Goal: Check status: Check status

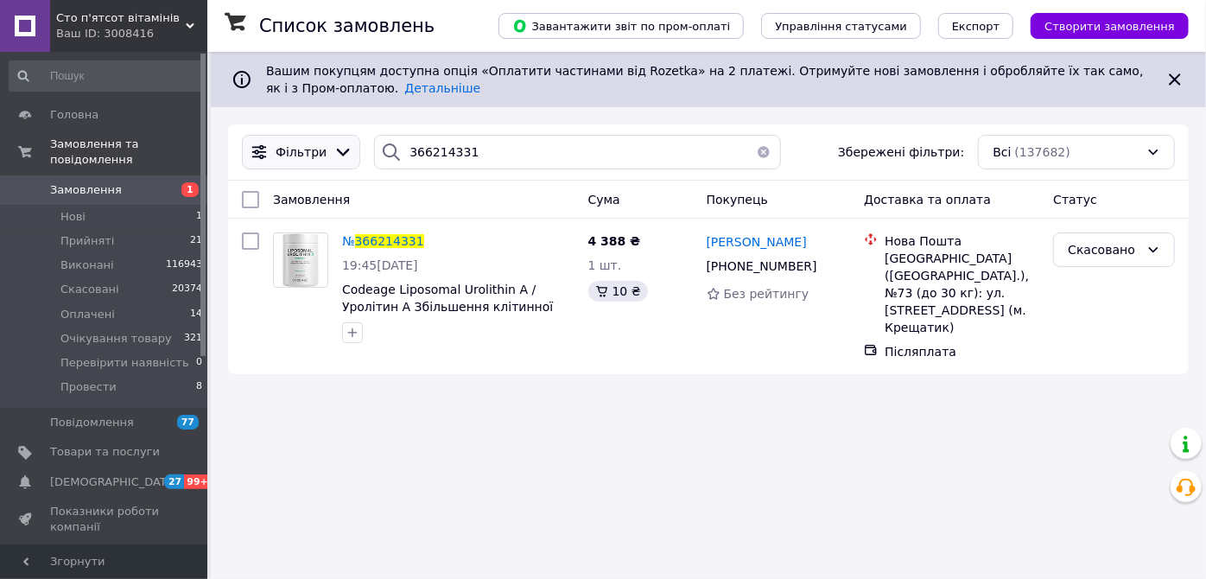
drag, startPoint x: 500, startPoint y: 162, endPoint x: 333, endPoint y: 164, distance: 166.8
click at [333, 164] on div "Фільтри 366214331 Збережені фільтри: Всі (137682)" at bounding box center [708, 152] width 947 height 35
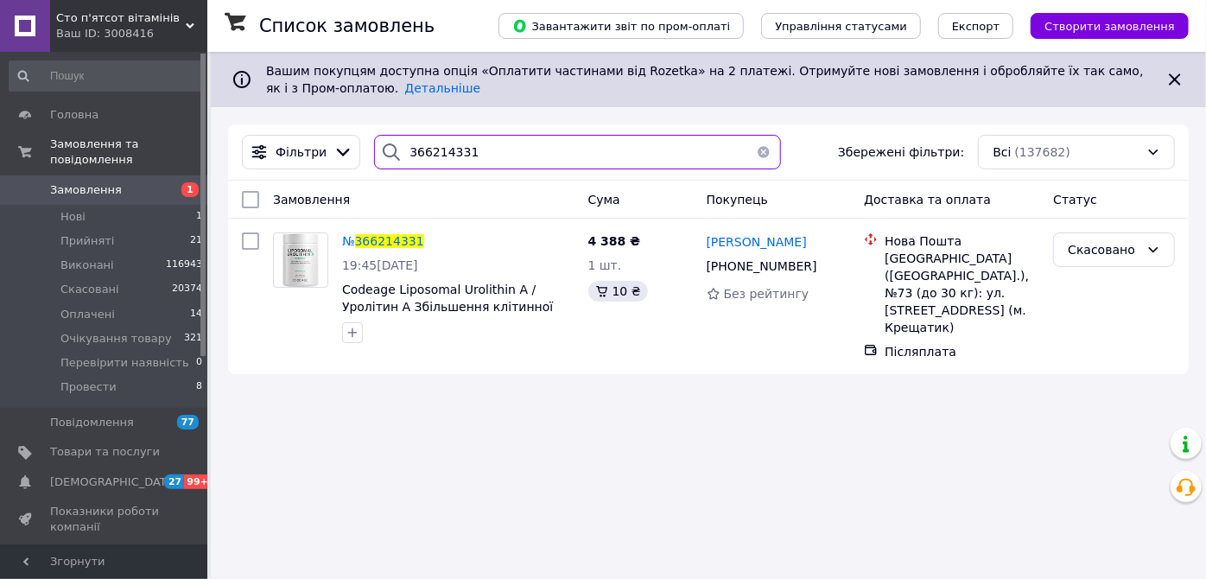
drag, startPoint x: 482, startPoint y: 146, endPoint x: 377, endPoint y: 132, distance: 106.3
click at [377, 132] on div "Фільтри 366214331 Збережені фільтри: Всі (137682)" at bounding box center [708, 152] width 961 height 56
paste input "1732816715"
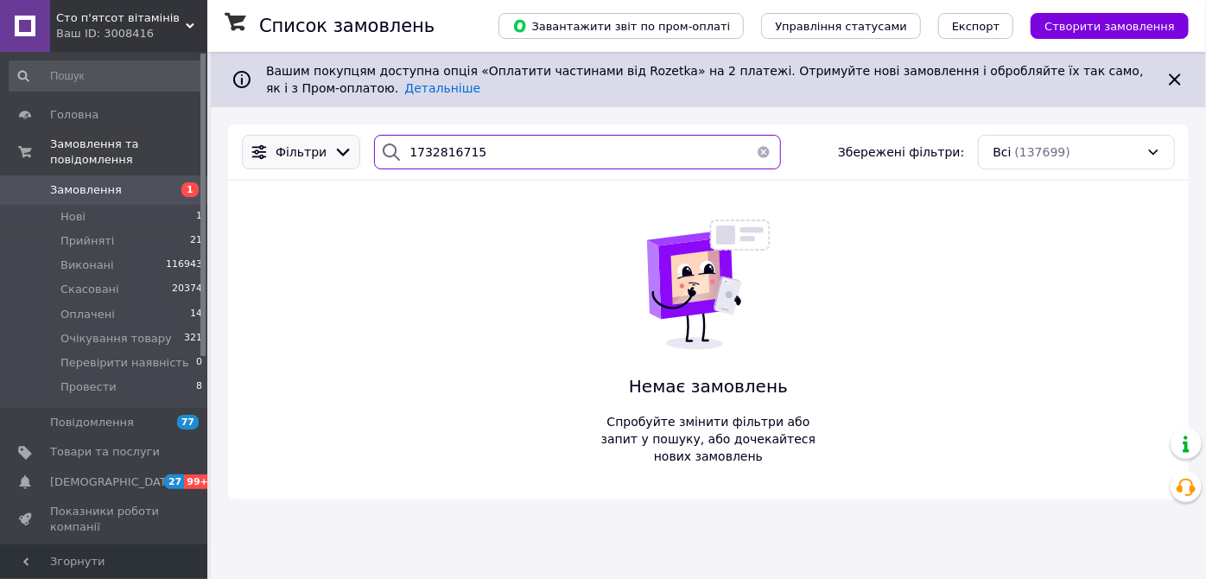
drag, startPoint x: 449, startPoint y: 166, endPoint x: 322, endPoint y: 166, distance: 126.2
click at [322, 166] on div "Фільтри 1732816715 Збережені фільтри: Всі (137699)" at bounding box center [708, 152] width 947 height 35
paste input "366246304"
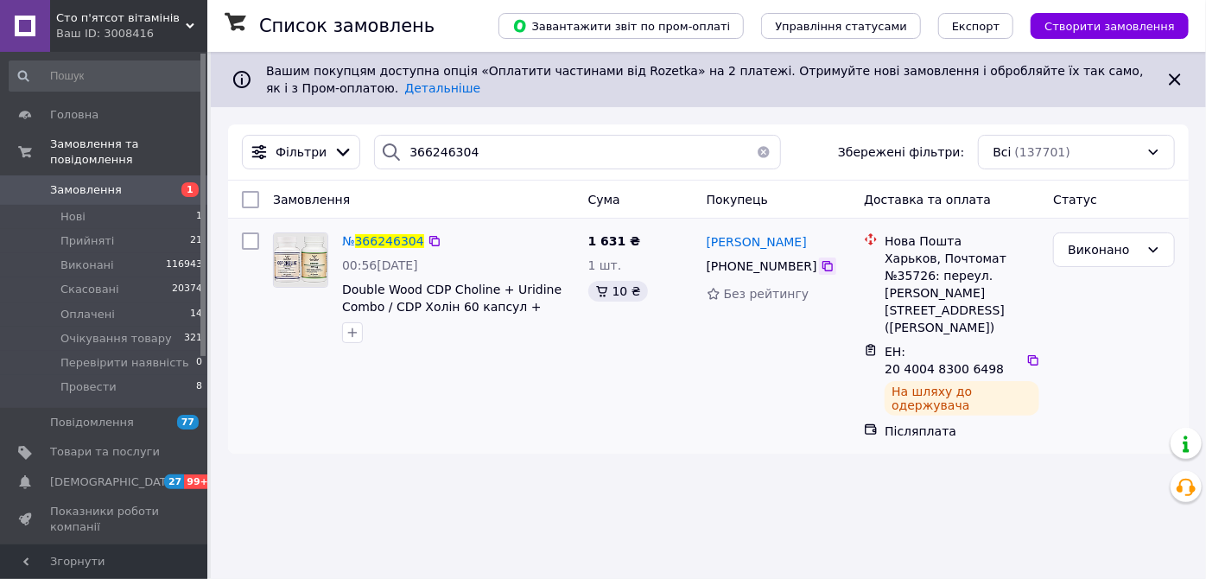
click at [823, 262] on icon at bounding box center [828, 266] width 10 height 10
click at [430, 238] on icon at bounding box center [435, 241] width 14 height 14
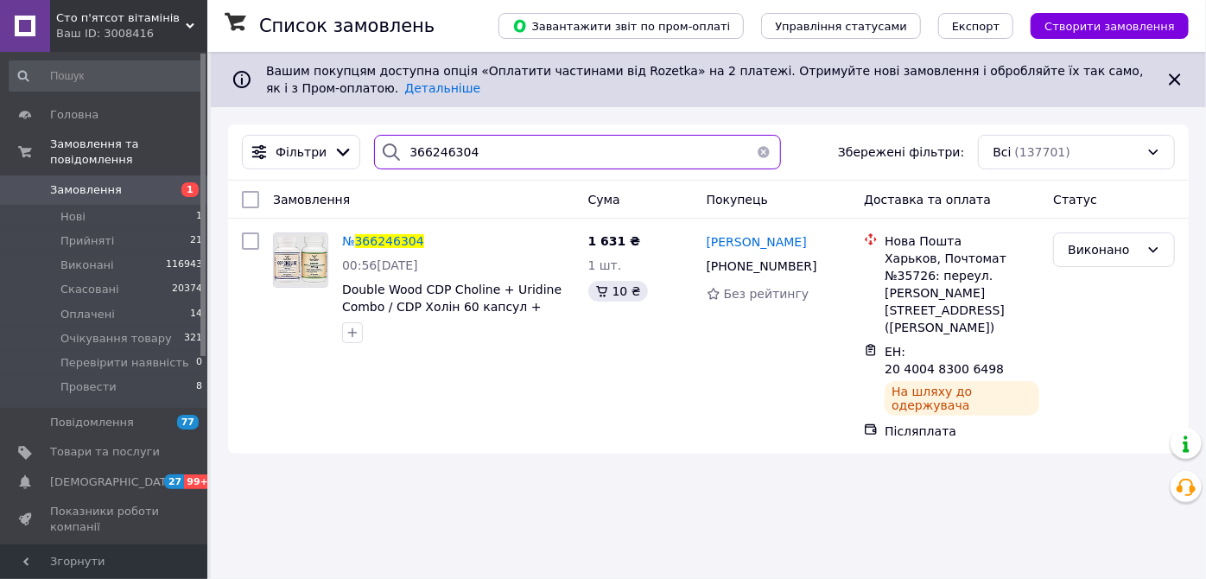
drag, startPoint x: 479, startPoint y: 159, endPoint x: 382, endPoint y: 172, distance: 97.7
click at [382, 172] on div "Фільтри 366246304 Збережені фільтри: Всі (137701)" at bounding box center [708, 152] width 961 height 56
paste input "78590"
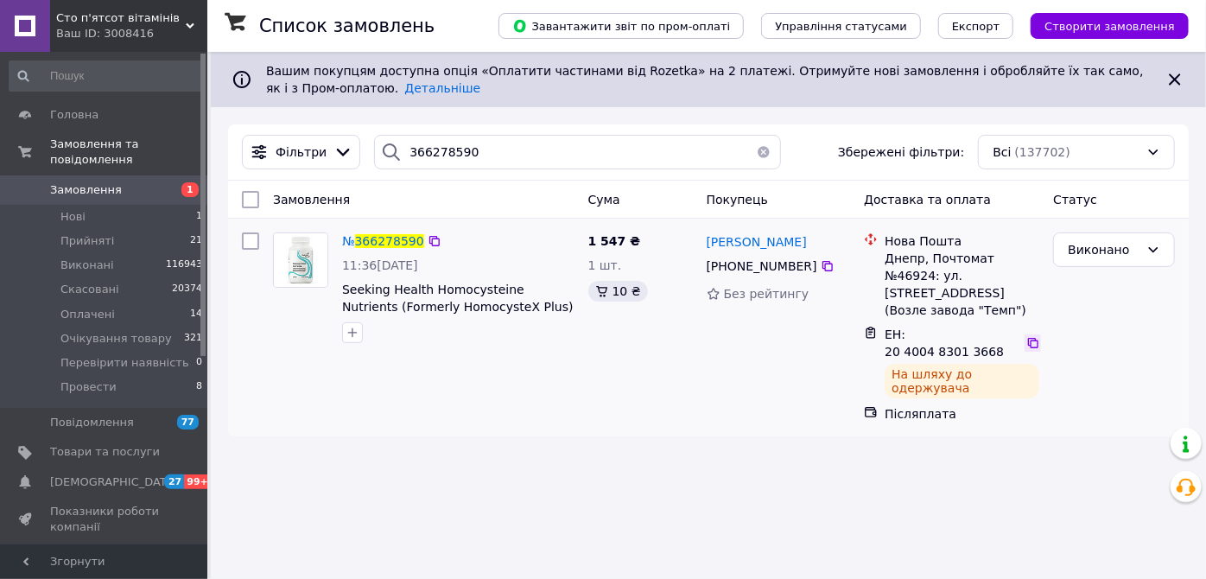
click at [1028, 338] on icon at bounding box center [1033, 343] width 10 height 10
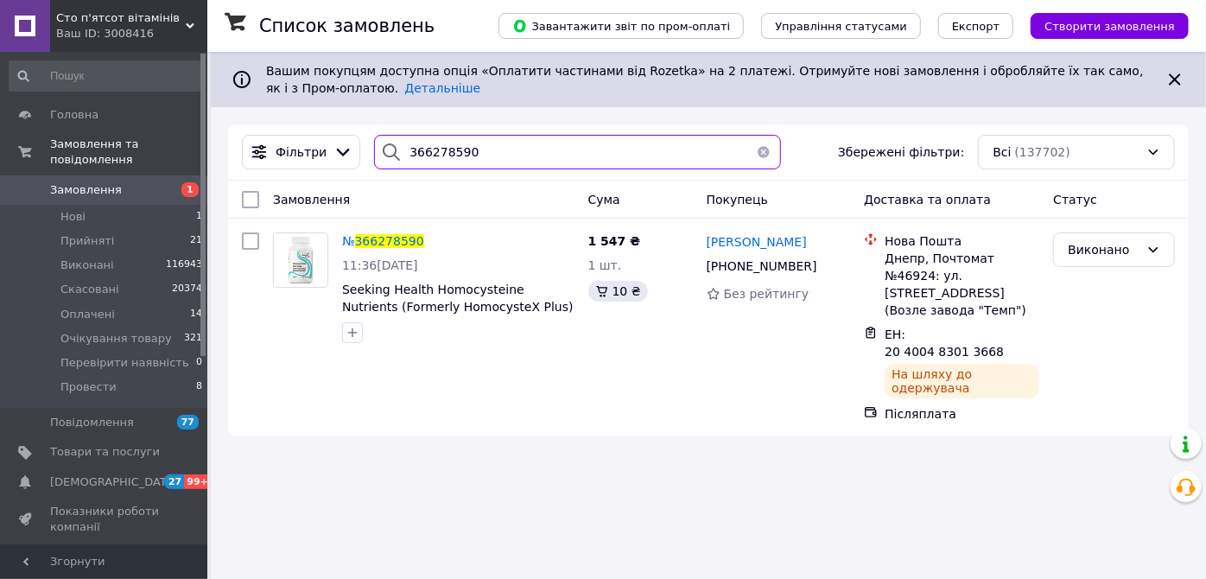
drag, startPoint x: 465, startPoint y: 157, endPoint x: 389, endPoint y: 166, distance: 76.5
click at [389, 166] on div "366278590" at bounding box center [577, 152] width 407 height 35
paste input "300640"
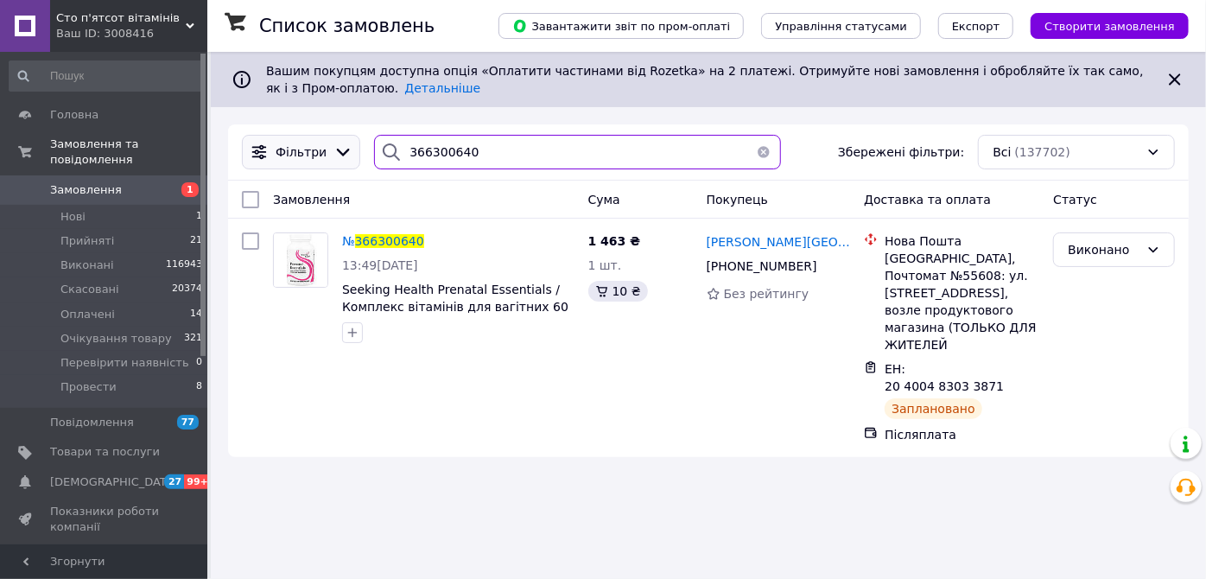
drag, startPoint x: 506, startPoint y: 164, endPoint x: 331, endPoint y: 152, distance: 175.9
click at [331, 152] on div "Фільтри 366300640 Збережені фільтри: Всі (137702)" at bounding box center [708, 152] width 947 height 35
paste input "237797"
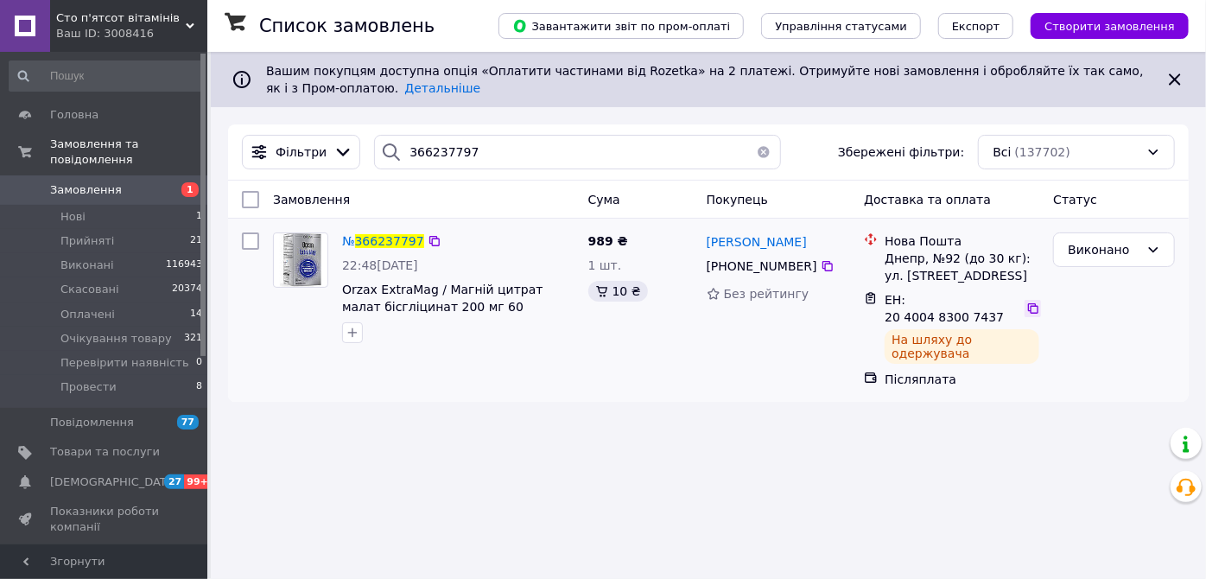
click at [1028, 303] on icon at bounding box center [1033, 308] width 10 height 10
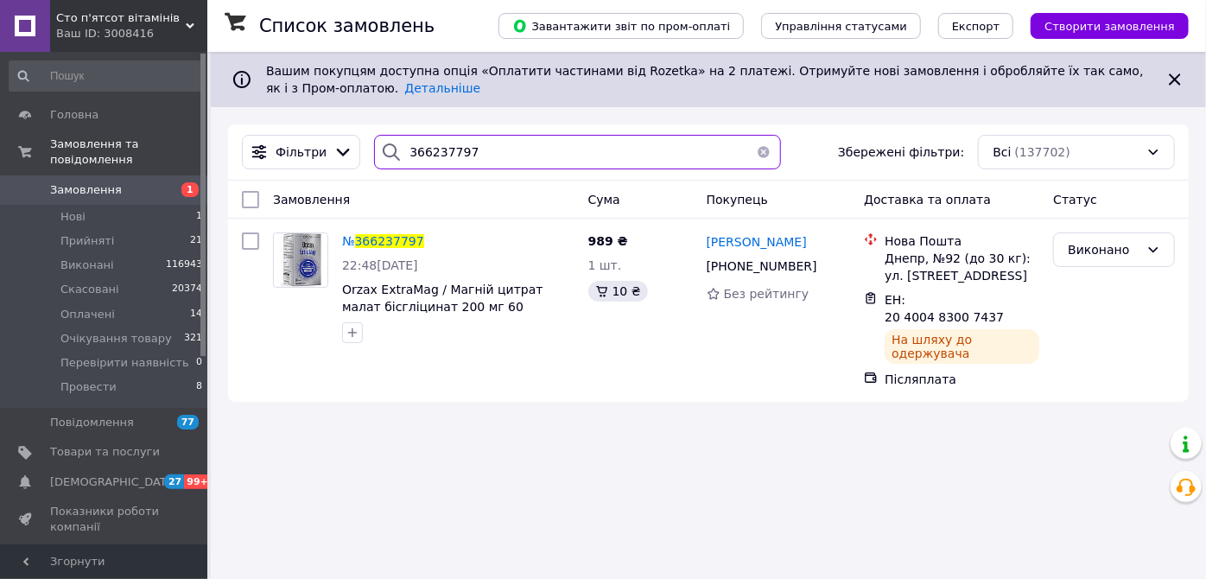
drag, startPoint x: 475, startPoint y: 157, endPoint x: 310, endPoint y: 131, distance: 167.1
click at [311, 133] on div "Фільтри 366237797 Збережені фільтри: Всі (137702)" at bounding box center [708, 152] width 961 height 56
paste input "46304"
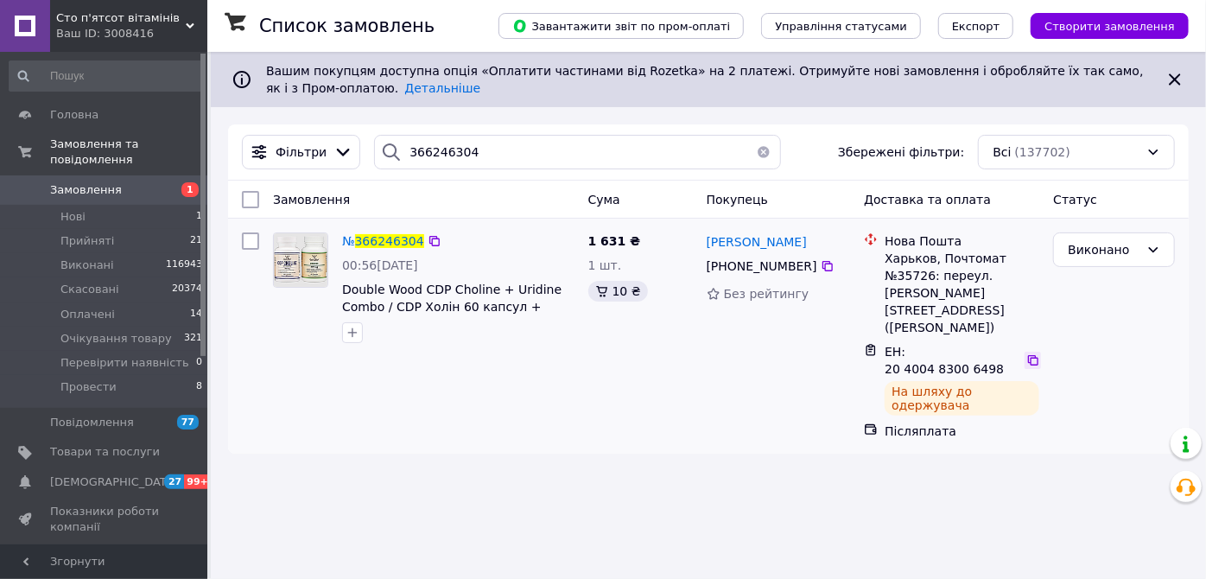
click at [1028, 355] on icon at bounding box center [1033, 360] width 10 height 10
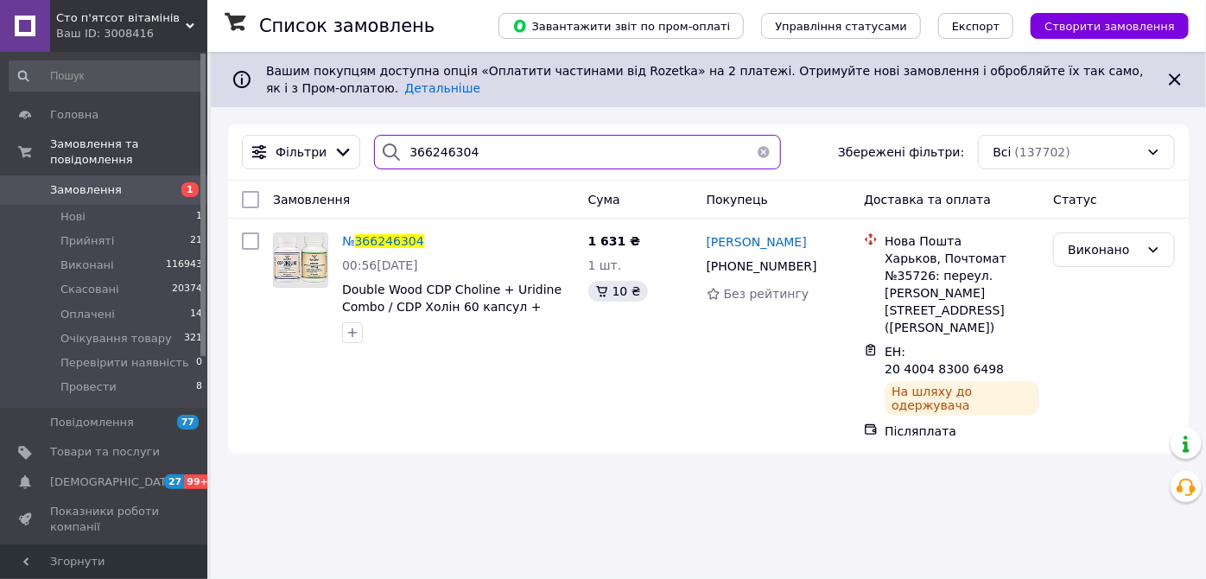
click at [463, 155] on input "366246304" at bounding box center [577, 152] width 407 height 35
click at [347, 148] on div "Фільтри 366246304 Збережені фільтри: Всі (137702)" at bounding box center [708, 152] width 947 height 35
paste input "80978840301"
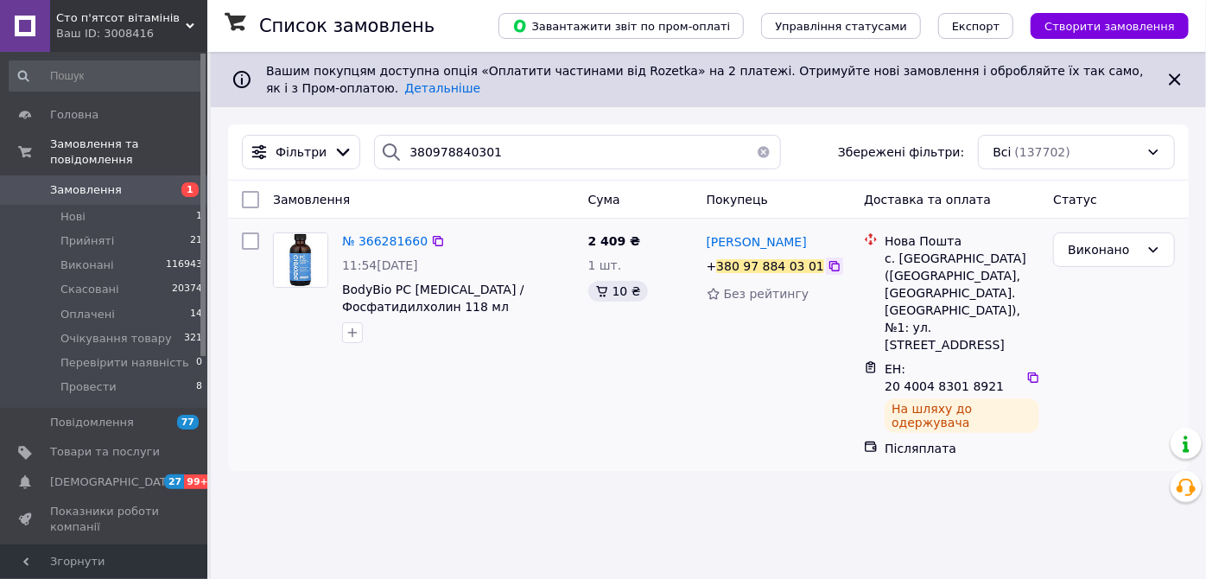
click at [828, 263] on icon at bounding box center [835, 266] width 14 height 14
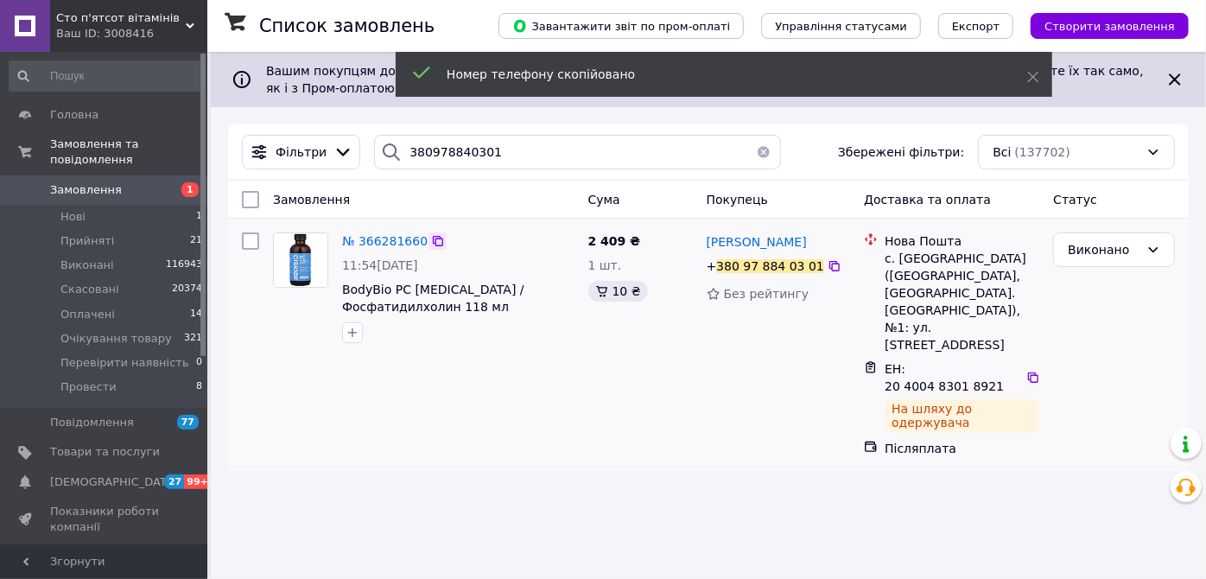
click at [433, 239] on icon at bounding box center [438, 241] width 10 height 10
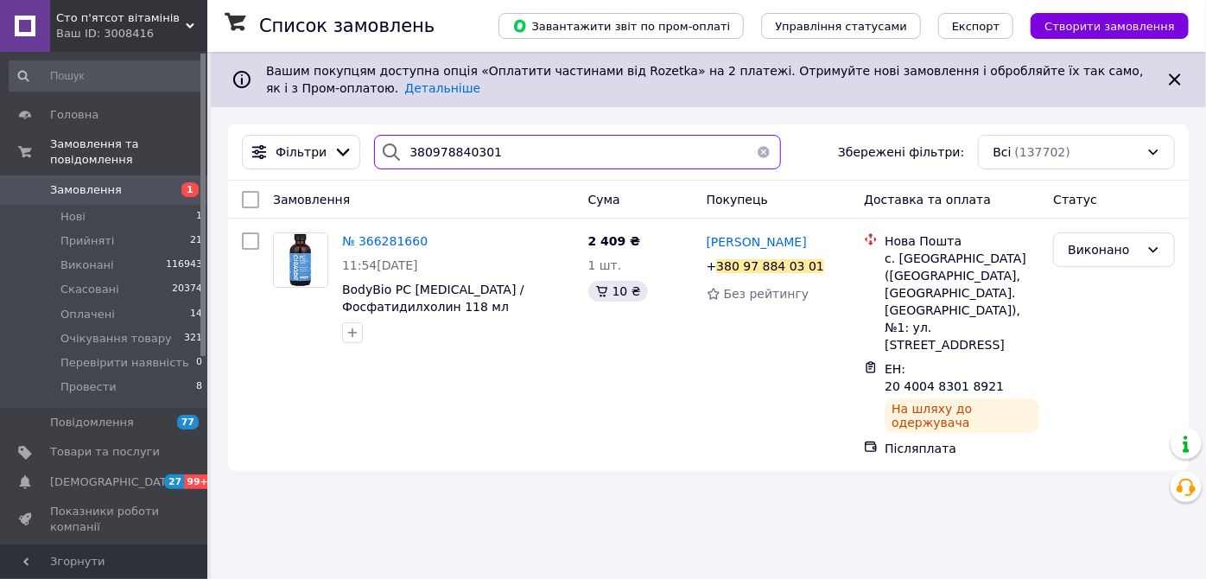
drag, startPoint x: 485, startPoint y: 160, endPoint x: 351, endPoint y: 156, distance: 134.0
click at [351, 159] on div "Фільтри 380978840301 Збережені фільтри: Всі (137702)" at bounding box center [708, 152] width 947 height 35
paste input "380979304040"
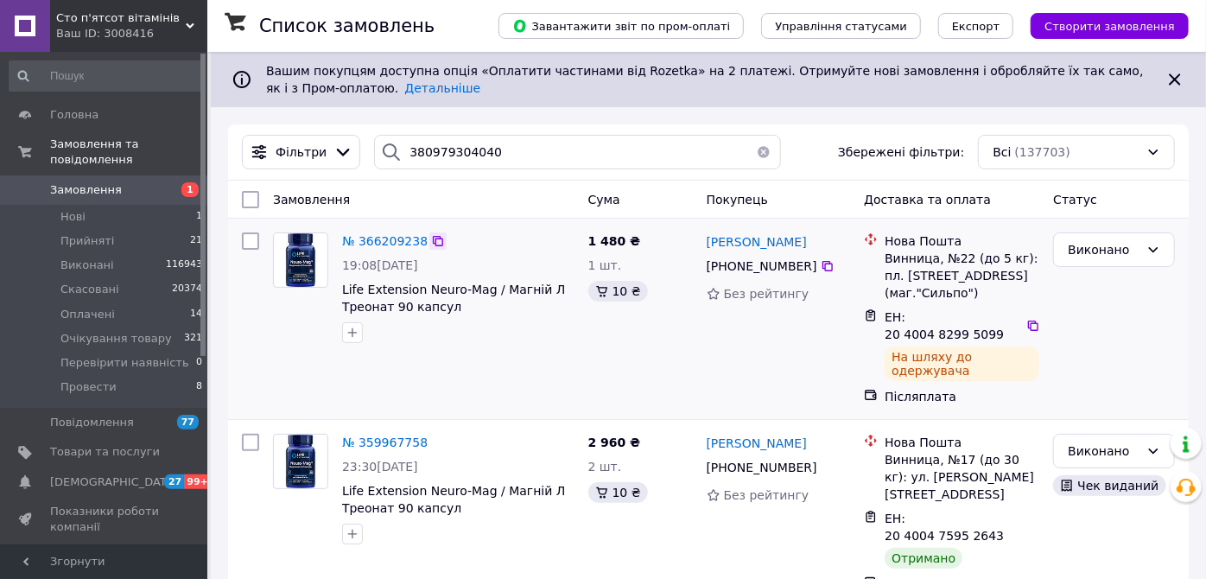
click at [431, 240] on icon at bounding box center [438, 241] width 14 height 14
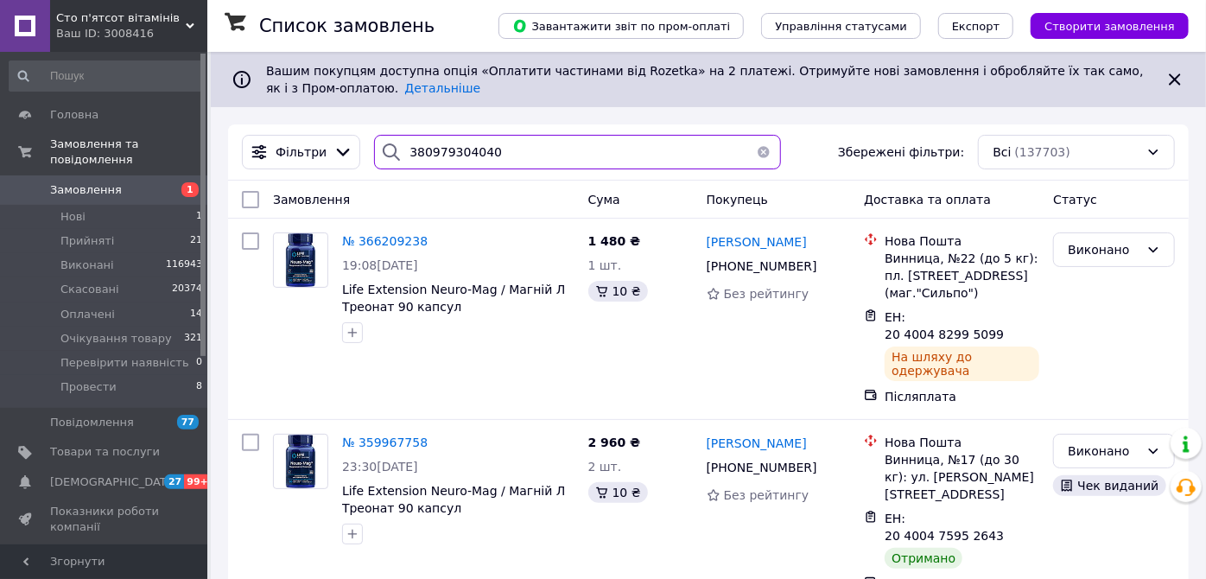
drag, startPoint x: 505, startPoint y: 162, endPoint x: 355, endPoint y: 150, distance: 150.0
click at [356, 150] on div "Фільтри 380979304040 Збережені фільтри: Всі (137703)" at bounding box center [708, 152] width 947 height 35
paste input "38050325928"
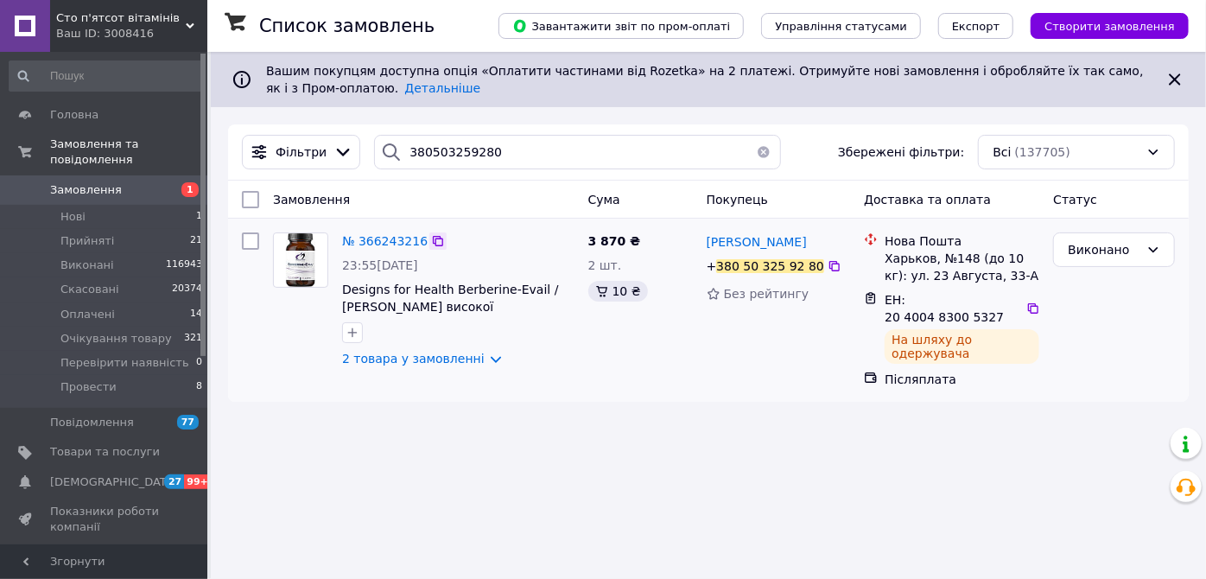
click at [431, 241] on icon at bounding box center [438, 241] width 14 height 14
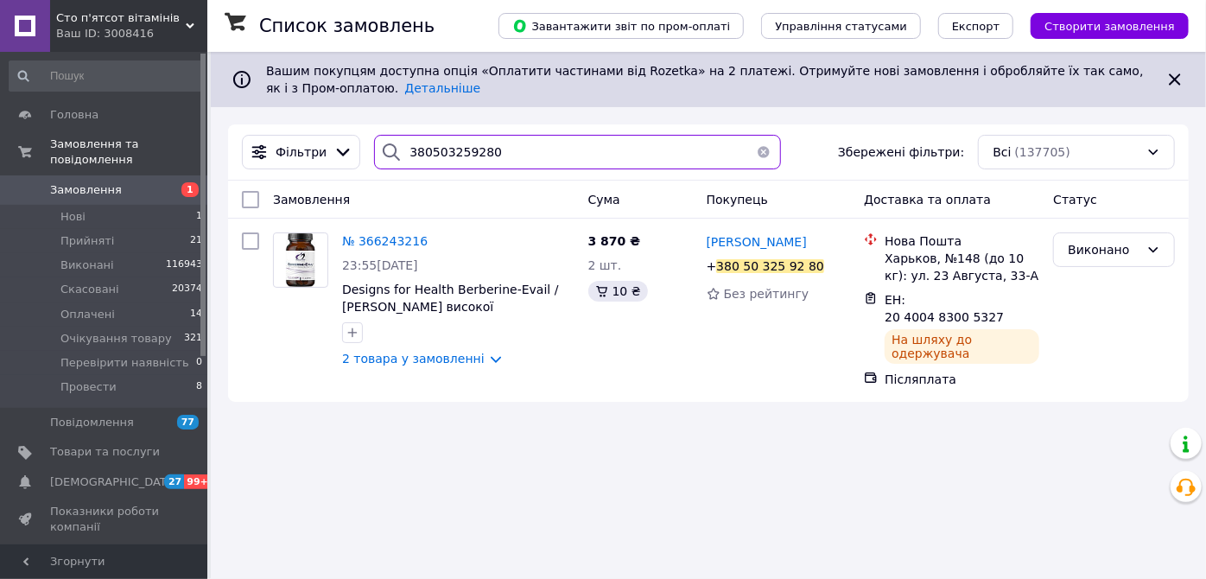
drag, startPoint x: 475, startPoint y: 153, endPoint x: 423, endPoint y: 153, distance: 51.9
click at [423, 153] on input "380503259280" at bounding box center [577, 152] width 407 height 35
drag, startPoint x: 491, startPoint y: 159, endPoint x: 330, endPoint y: 155, distance: 160.8
click at [330, 155] on div "Фільтри 380503259280 Збережені фільтри: Всі (137705)" at bounding box center [708, 152] width 947 height 35
paste input "982832882"
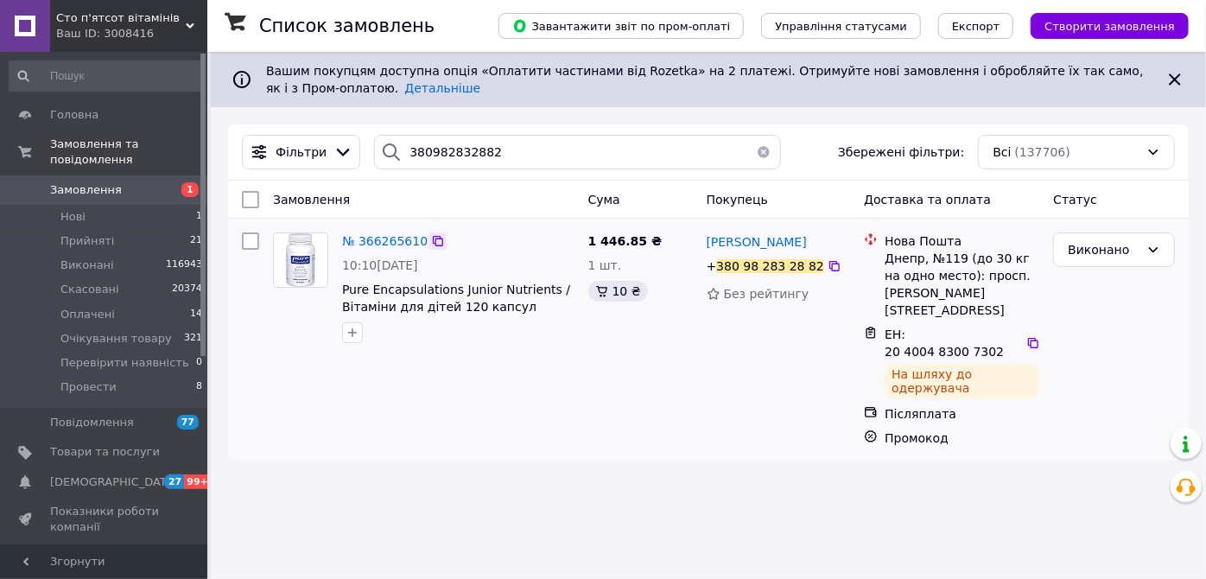
click at [433, 242] on icon at bounding box center [438, 241] width 14 height 14
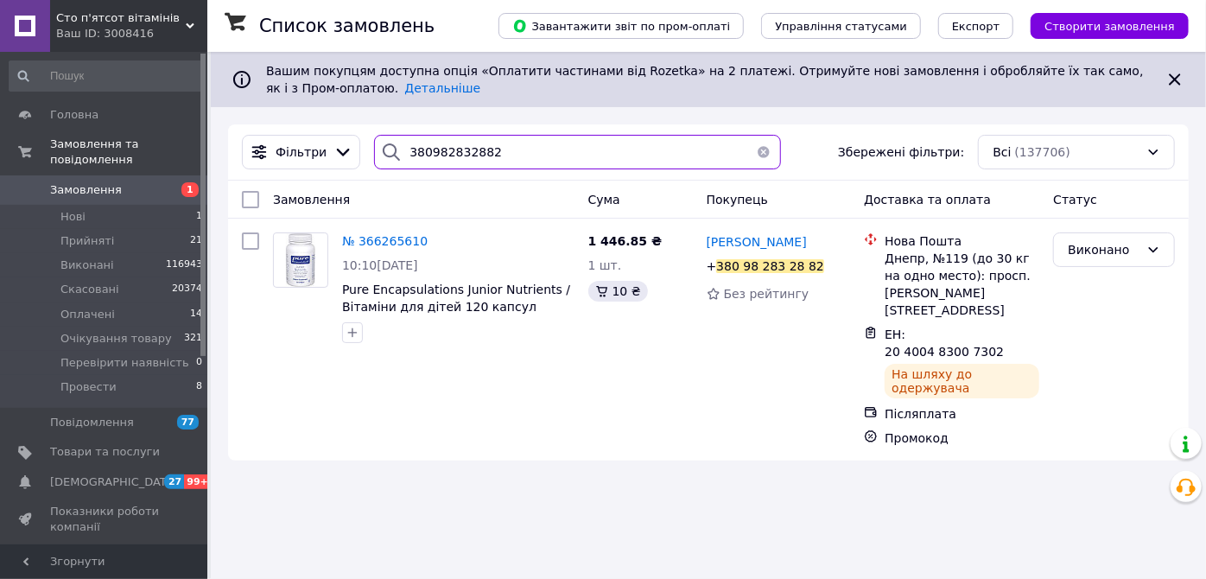
drag, startPoint x: 444, startPoint y: 151, endPoint x: 357, endPoint y: 157, distance: 87.5
click at [367, 161] on div "380982832882" at bounding box center [577, 152] width 421 height 35
paste input "66237797"
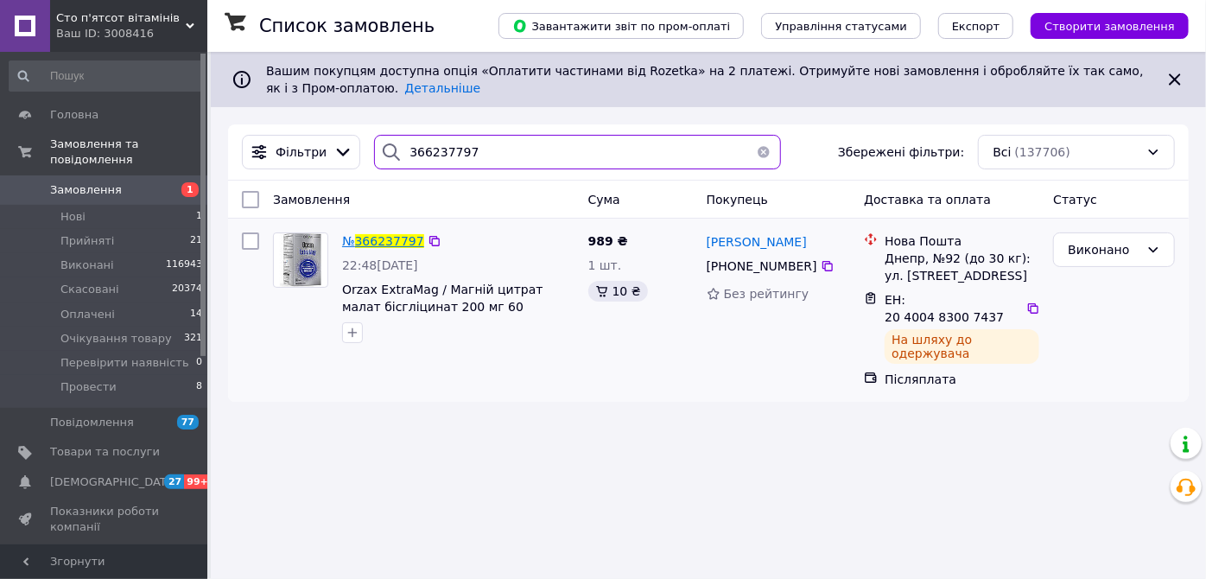
type input "366237797"
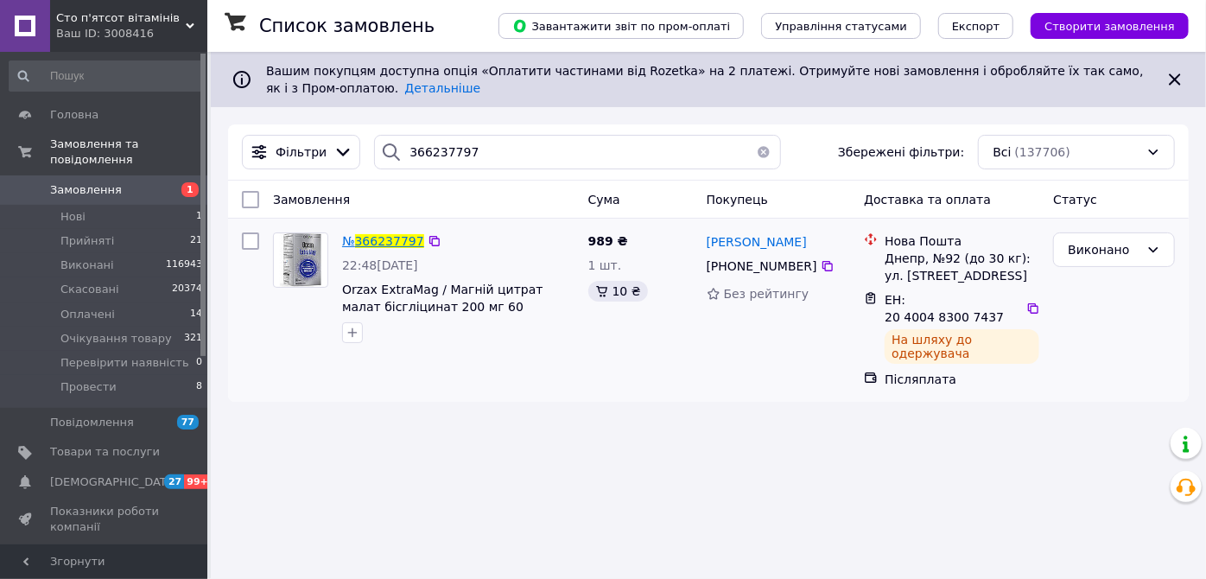
click at [376, 236] on span "366237797" at bounding box center [389, 241] width 69 height 14
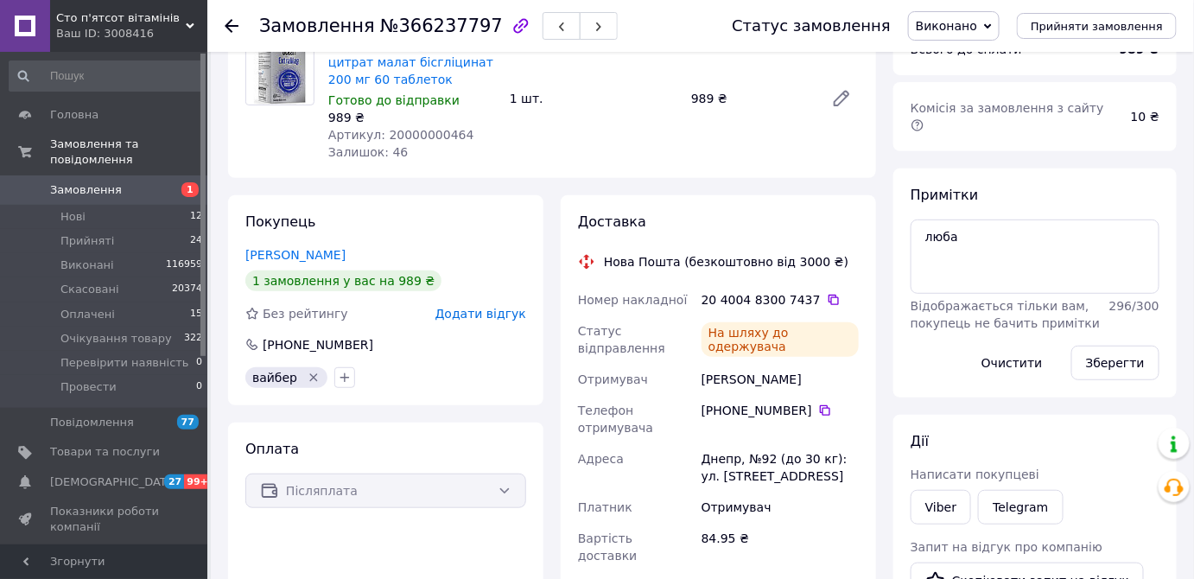
scroll to position [78, 0]
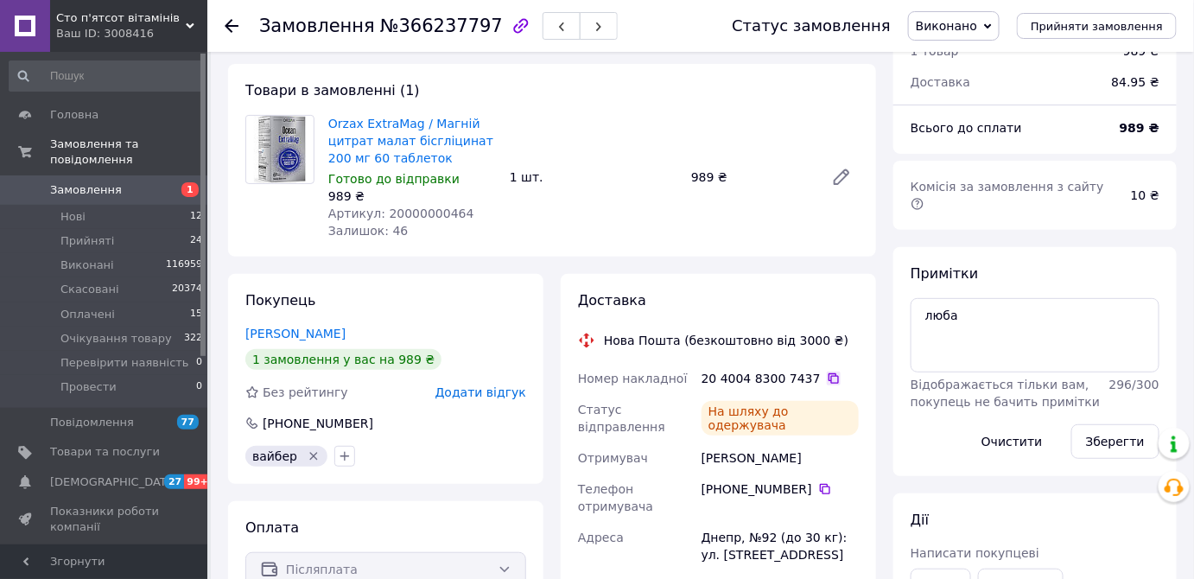
click at [829, 376] on icon at bounding box center [834, 378] width 10 height 10
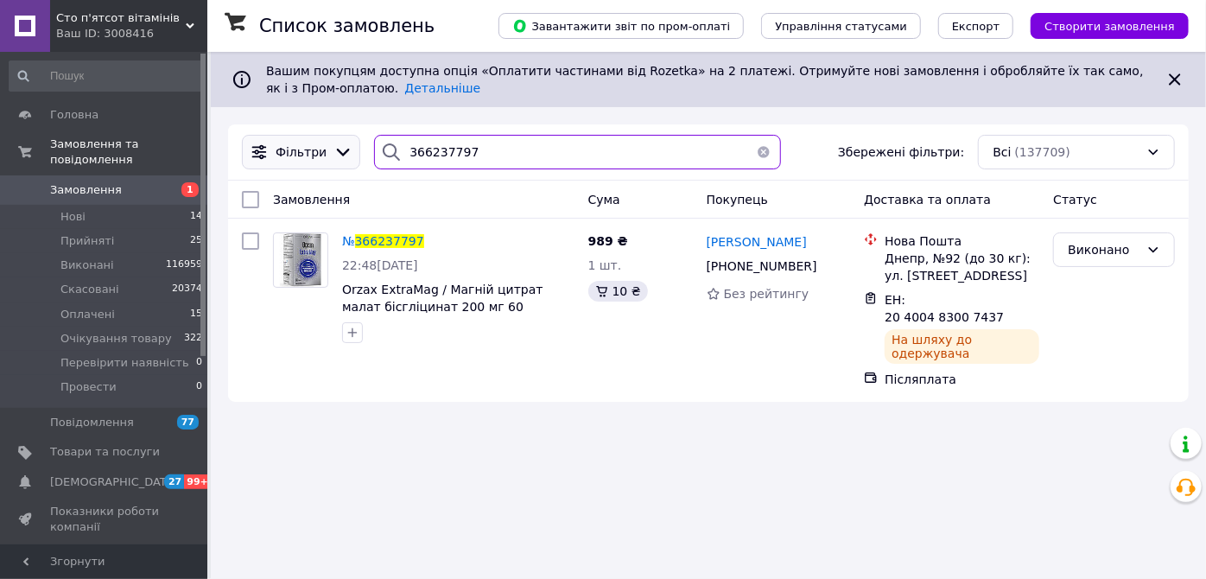
drag, startPoint x: 484, startPoint y: 157, endPoint x: 336, endPoint y: 151, distance: 147.9
click at [337, 151] on div "Фільтри 366237797 Збережені фільтри: Всі (137709)" at bounding box center [708, 152] width 947 height 35
paste input "316498"
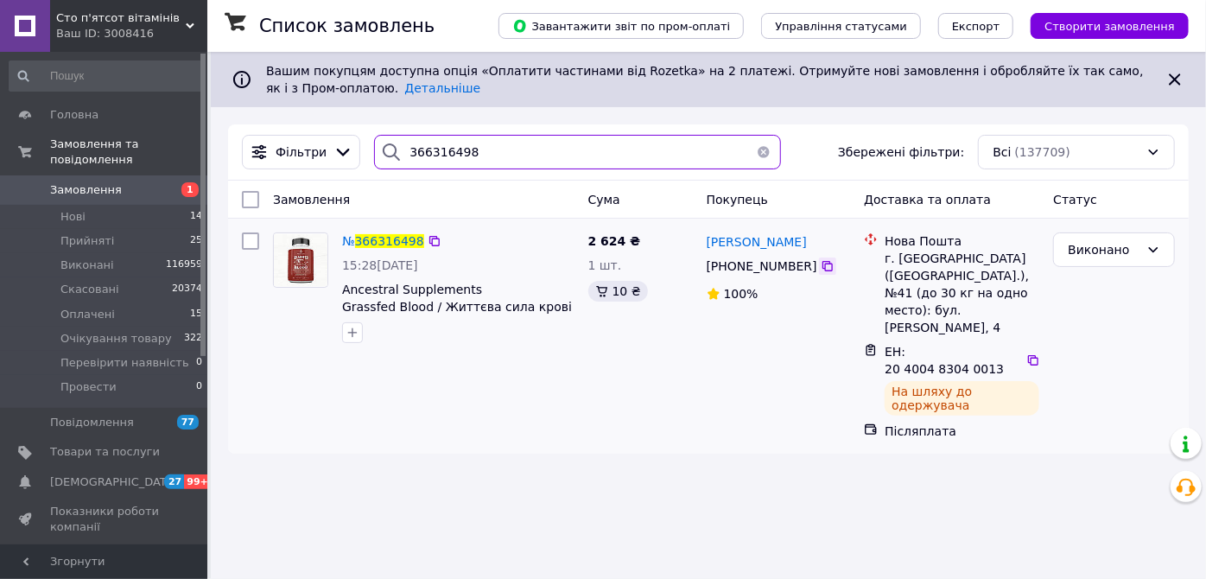
type input "366316498"
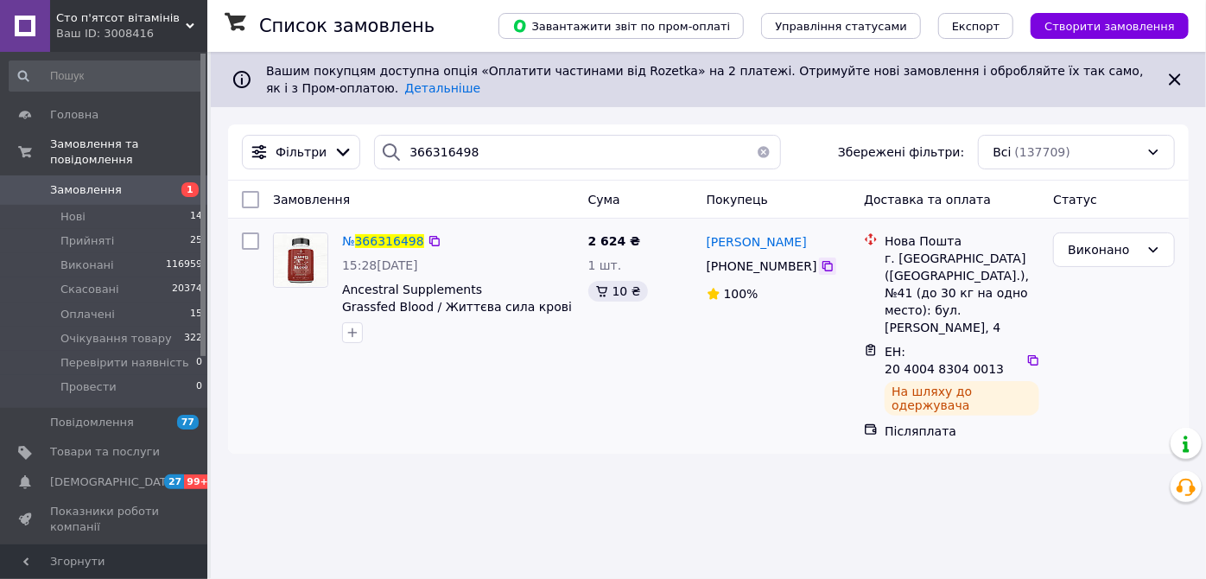
click at [821, 270] on icon at bounding box center [828, 266] width 14 height 14
click at [1027, 353] on icon at bounding box center [1034, 360] width 14 height 14
